Goal: Task Accomplishment & Management: Complete application form

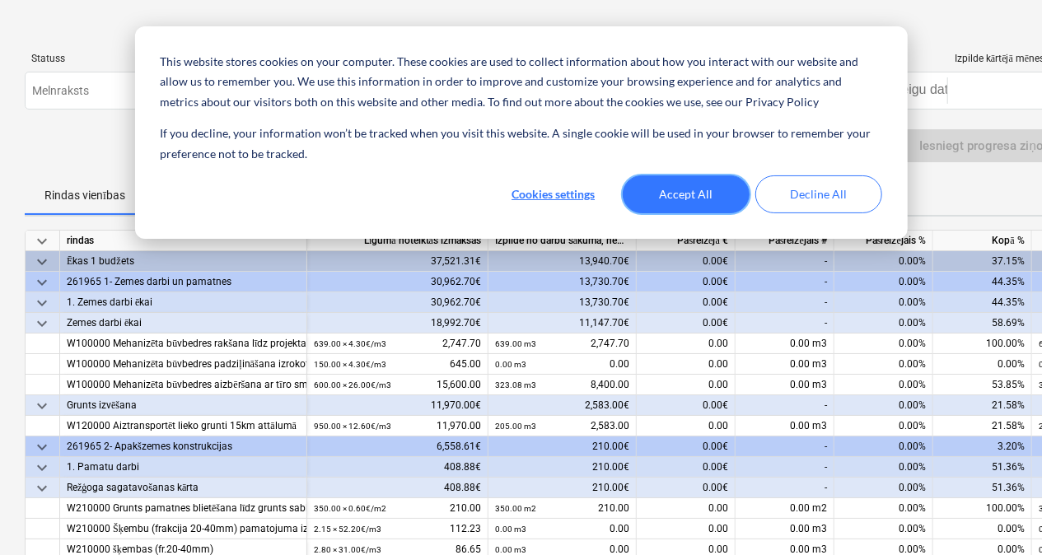
click at [656, 185] on button "Accept All" at bounding box center [686, 195] width 127 height 38
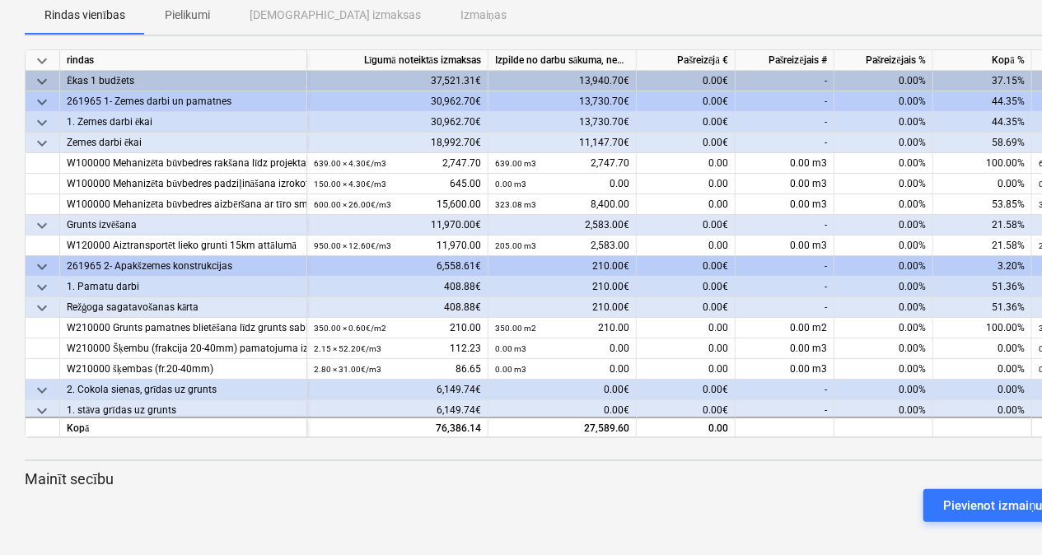
scroll to position [186, 0]
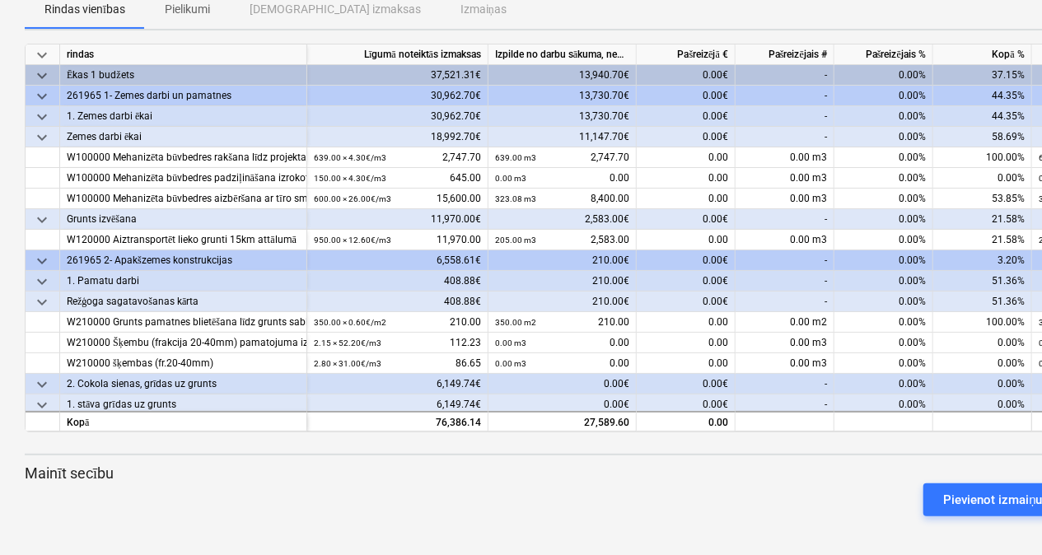
click at [996, 433] on div at bounding box center [564, 439] width 1078 height 13
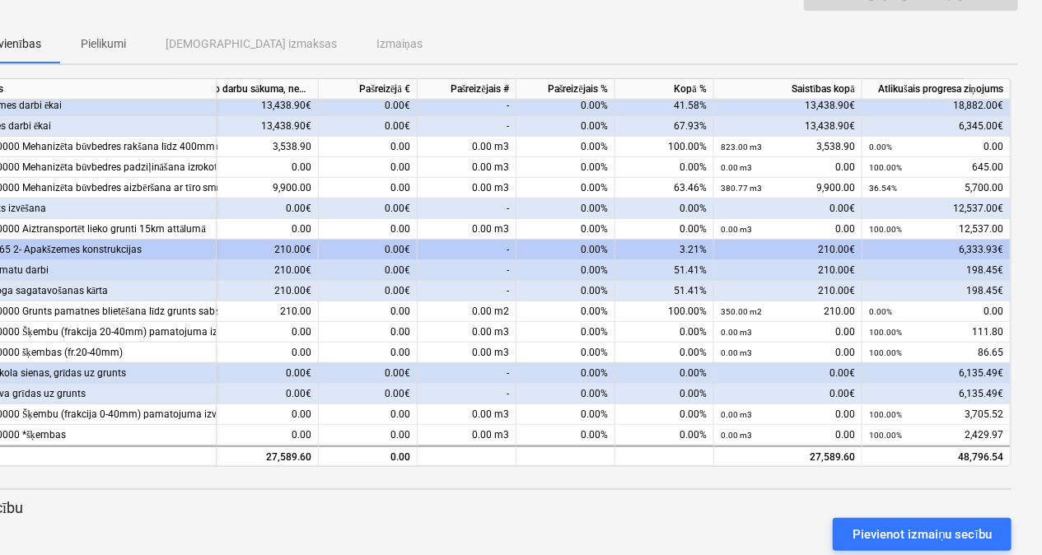
scroll to position [186, 84]
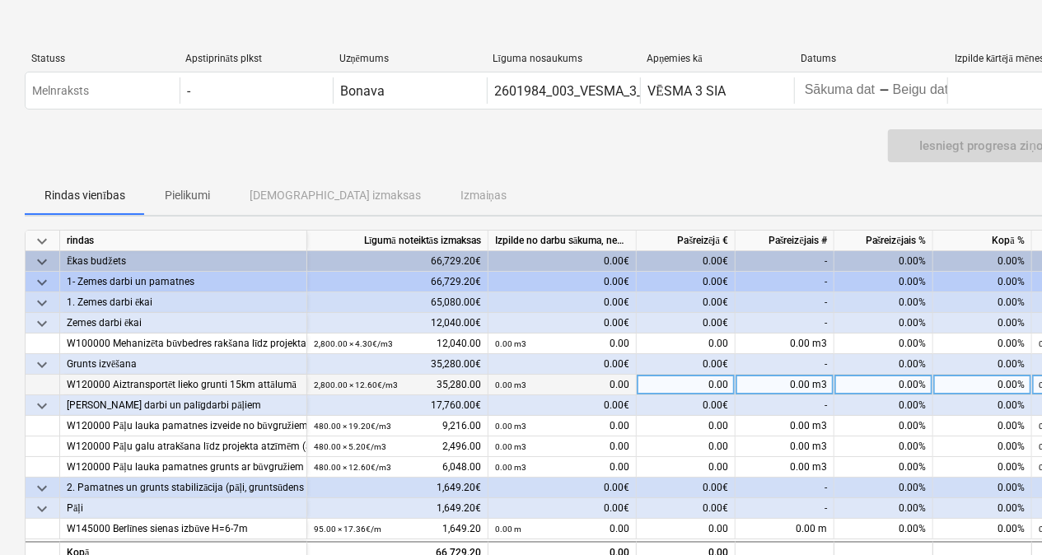
click at [778, 382] on div "0.00 m3" at bounding box center [785, 385] width 99 height 21
type input "1840"
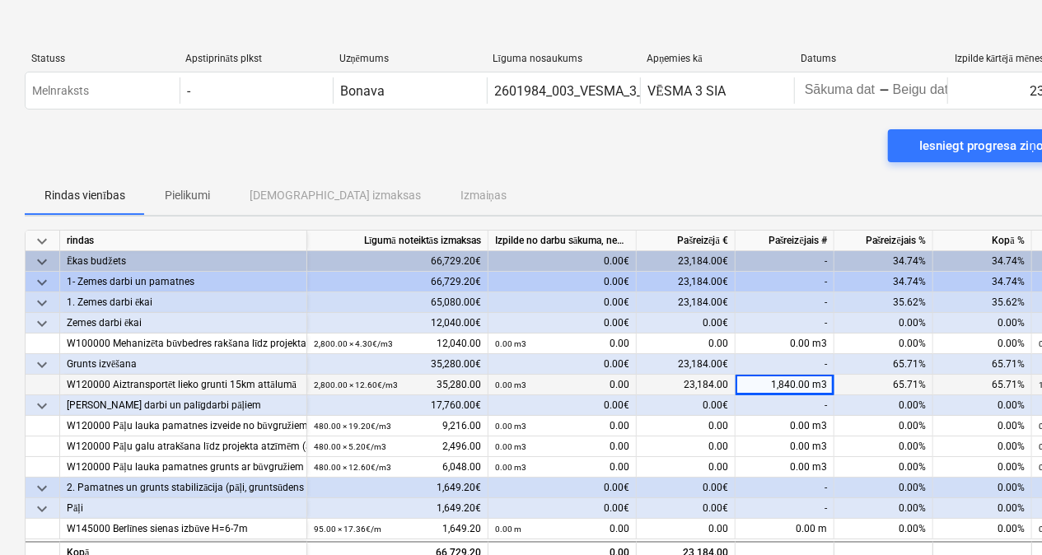
click at [782, 397] on div "-" at bounding box center [785, 406] width 99 height 21
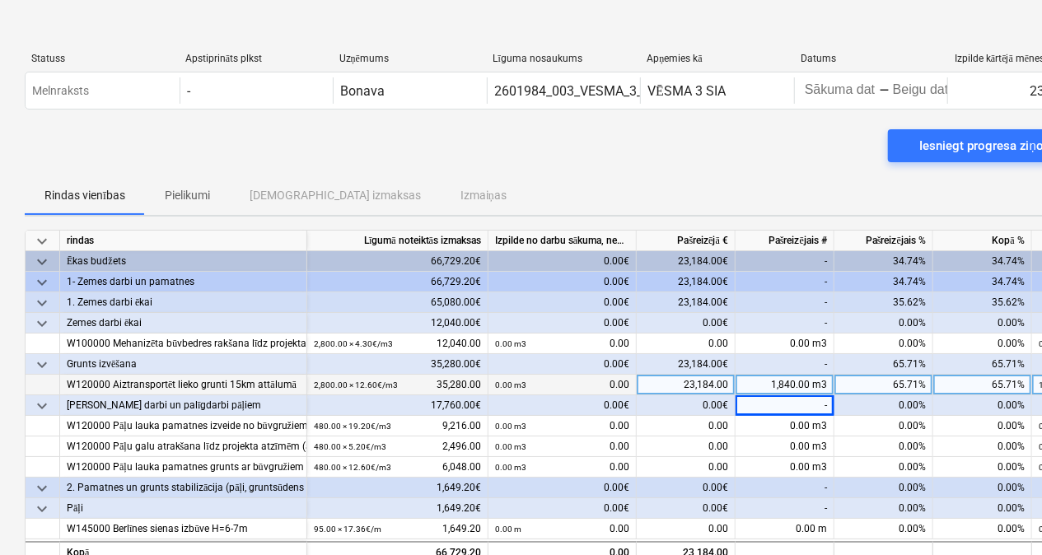
click at [785, 355] on div "-" at bounding box center [785, 364] width 99 height 21
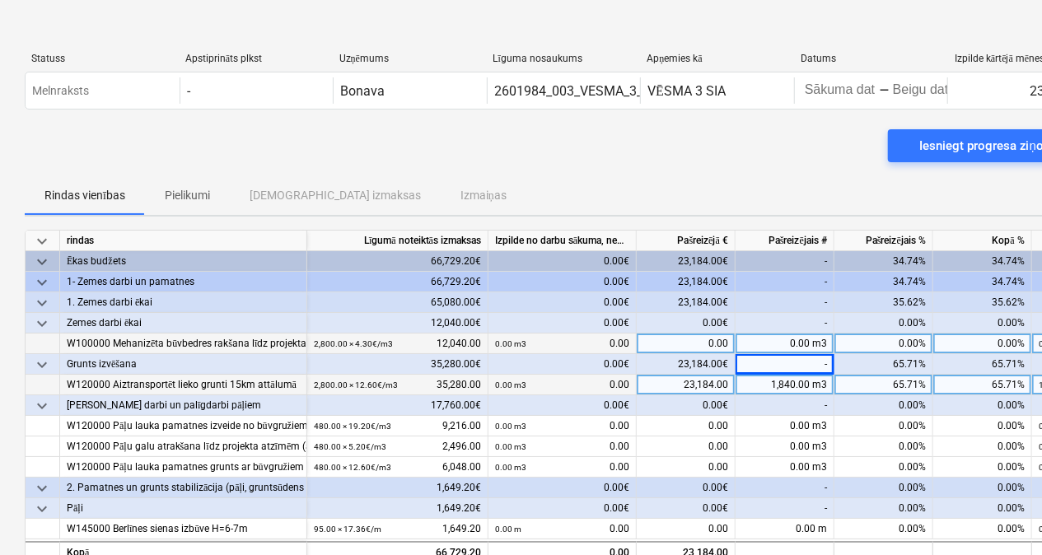
click at [775, 340] on div "0.00 m3" at bounding box center [785, 344] width 99 height 21
type input "2800"
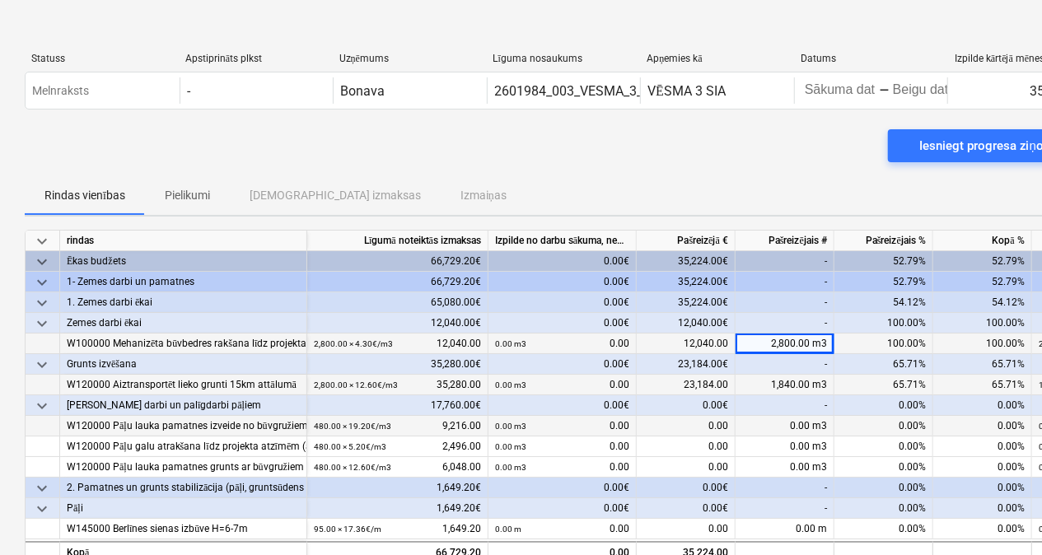
click at [801, 430] on div "0.00 m3" at bounding box center [785, 426] width 99 height 21
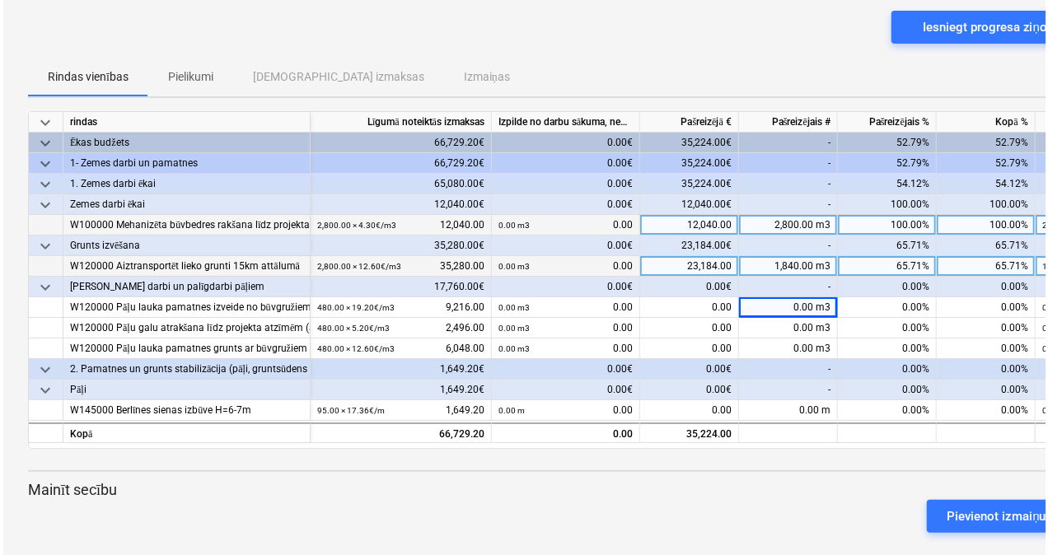
scroll to position [135, 0]
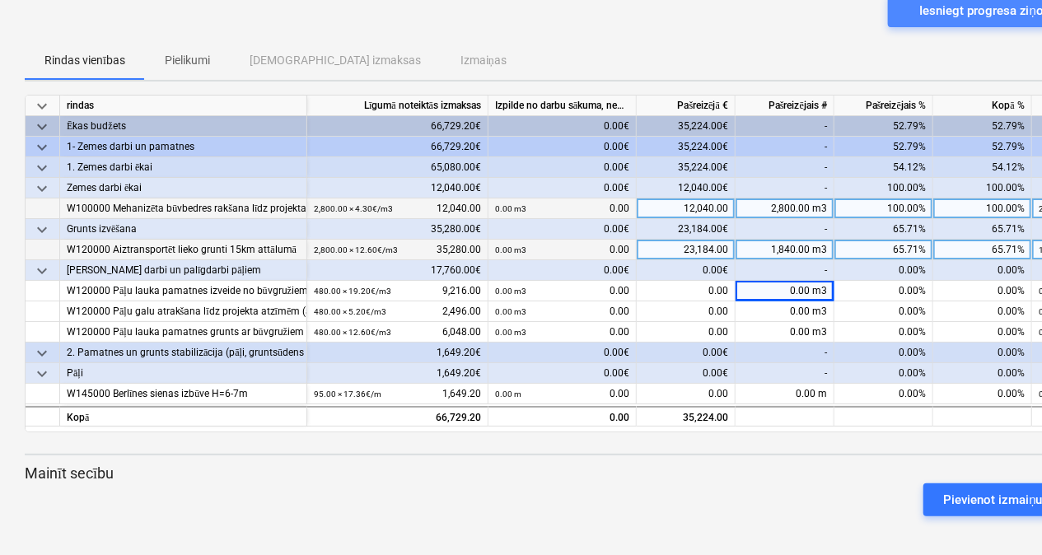
click at [926, 13] on div "Iesniegt progresa ziņojumu" at bounding box center [996, 10] width 152 height 21
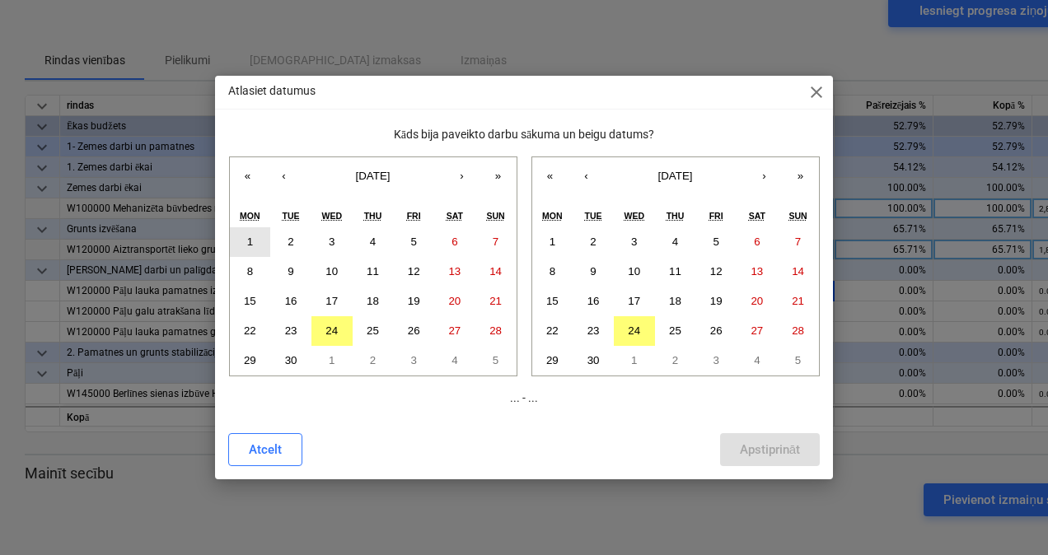
click at [241, 242] on button "1" at bounding box center [250, 242] width 41 height 30
click at [631, 329] on abbr "24" at bounding box center [634, 331] width 12 height 12
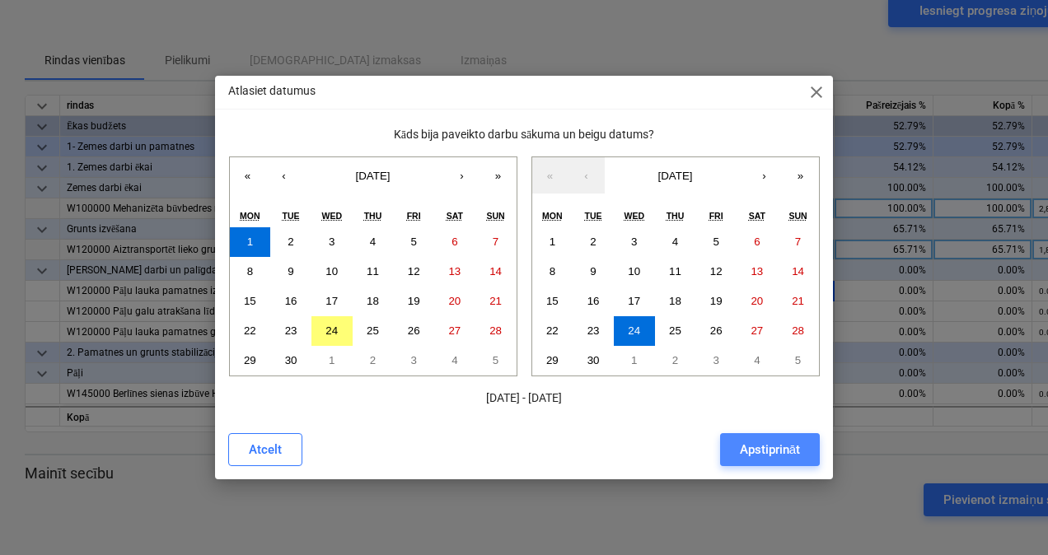
click at [761, 447] on div "Apstiprināt" at bounding box center [770, 449] width 60 height 21
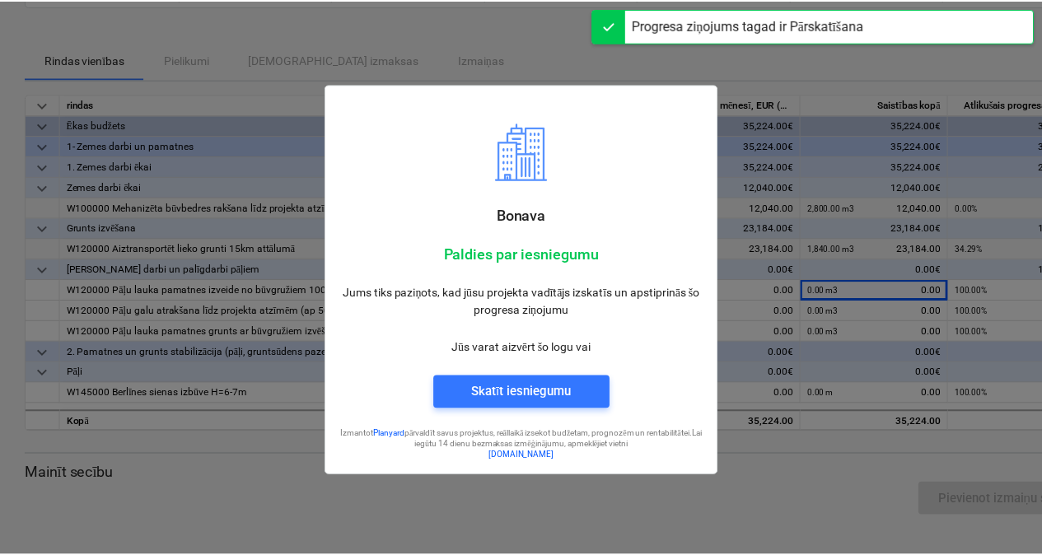
scroll to position [102, 0]
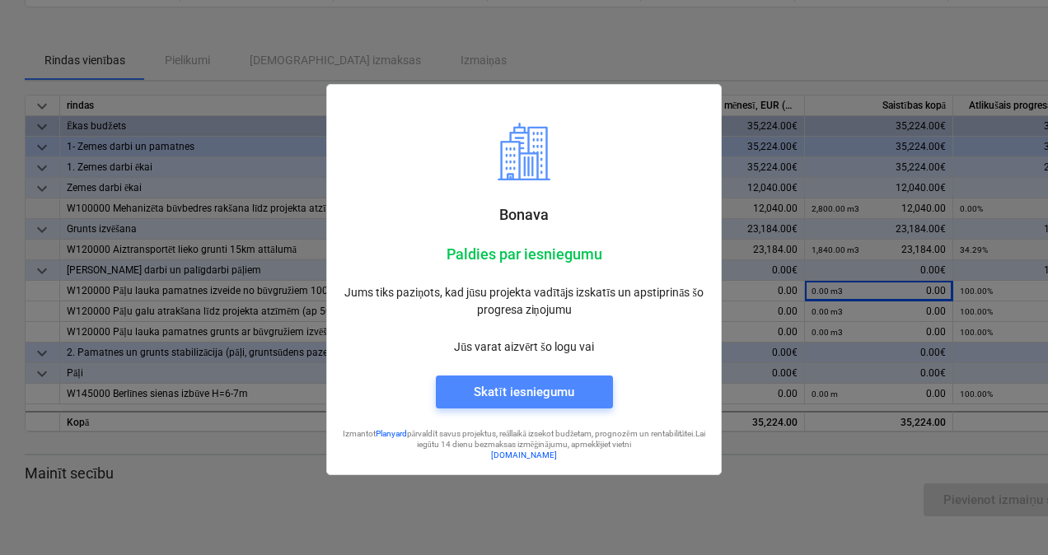
click at [525, 392] on div "Skatīt iesniegumu" at bounding box center [524, 392] width 100 height 21
